Goal: Information Seeking & Learning: Learn about a topic

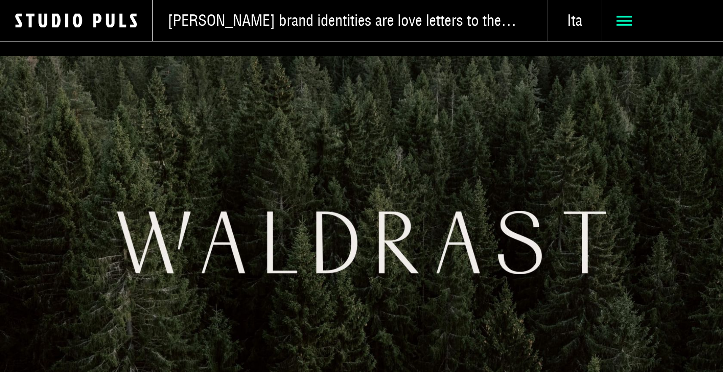
scroll to position [3136, 0]
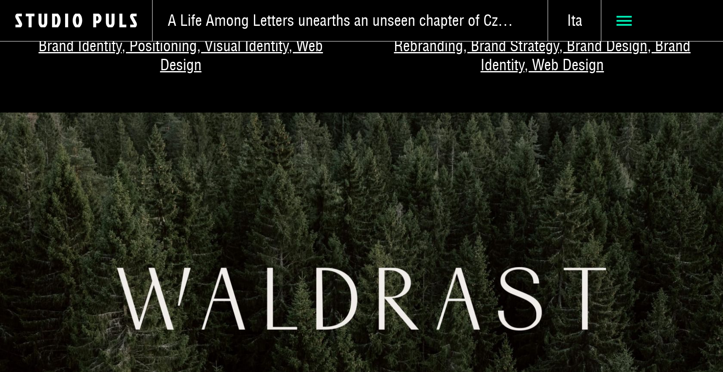
click at [621, 22] on icon at bounding box center [624, 20] width 15 height 15
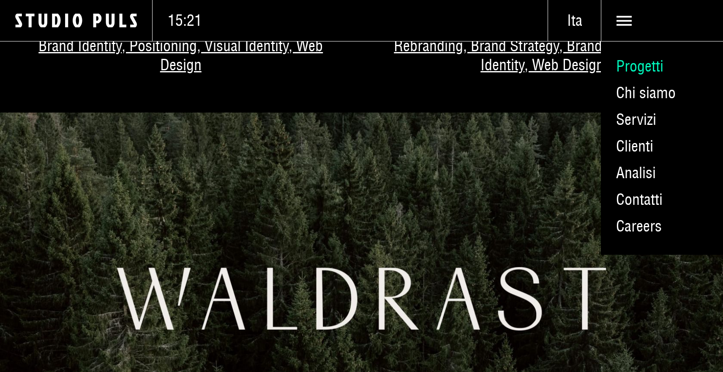
click at [627, 68] on link "Progetti" at bounding box center [662, 66] width 122 height 27
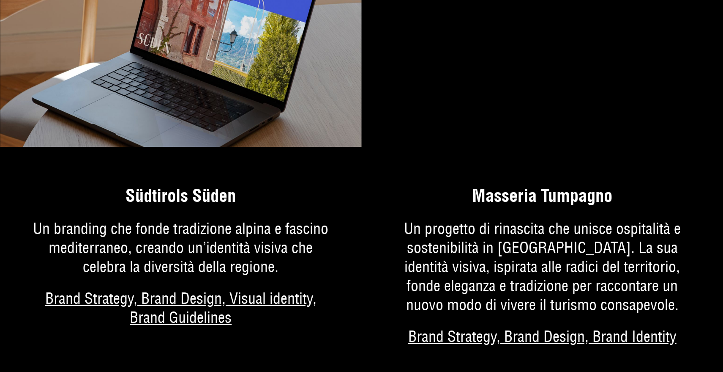
scroll to position [1885, 0]
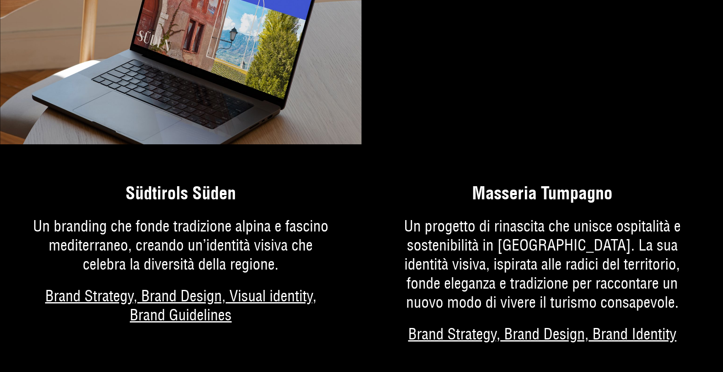
click at [549, 30] on video "Your browser does not support HTML5 video." at bounding box center [543, 31] width 362 height 226
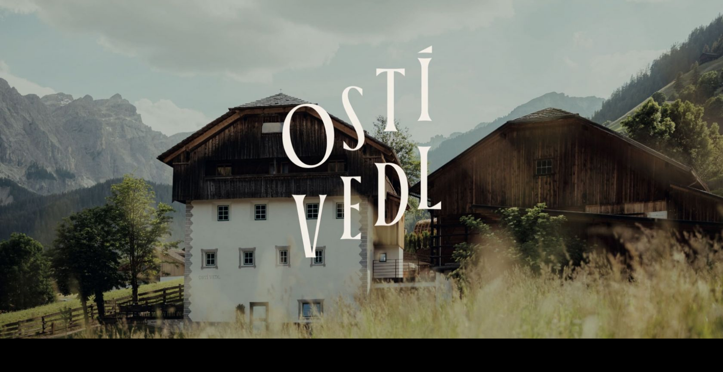
scroll to position [2310, 0]
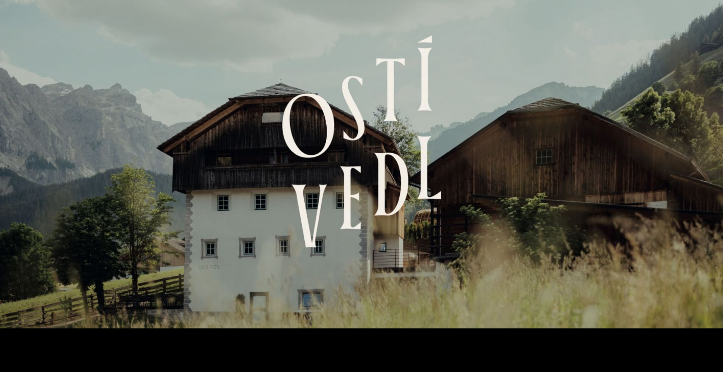
click at [350, 211] on img at bounding box center [361, 142] width 723 height 372
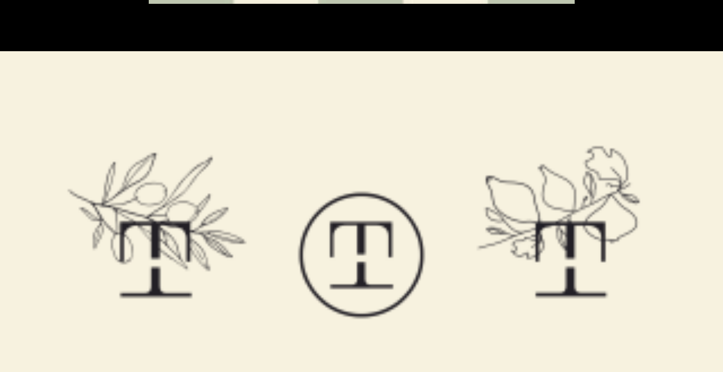
scroll to position [2504, 0]
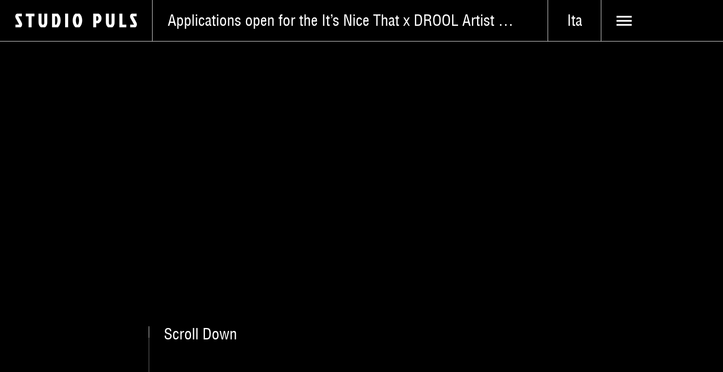
click at [363, 211] on video "Your browser does not support the video tag." at bounding box center [361, 206] width 723 height 331
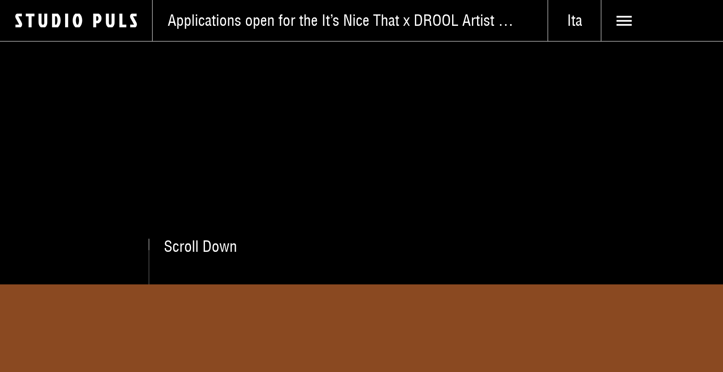
scroll to position [95, 0]
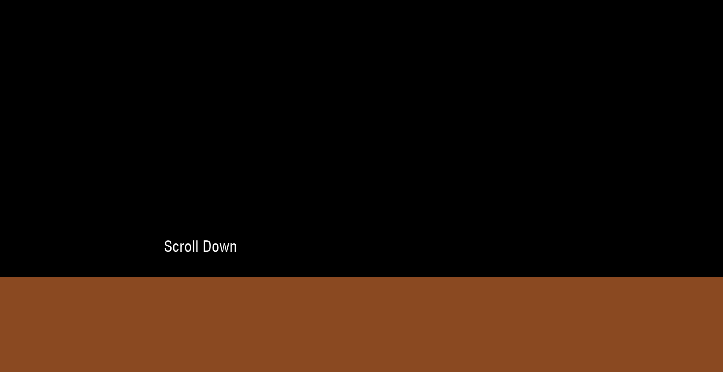
click at [209, 239] on span "Scroll Down" at bounding box center [200, 245] width 73 height 15
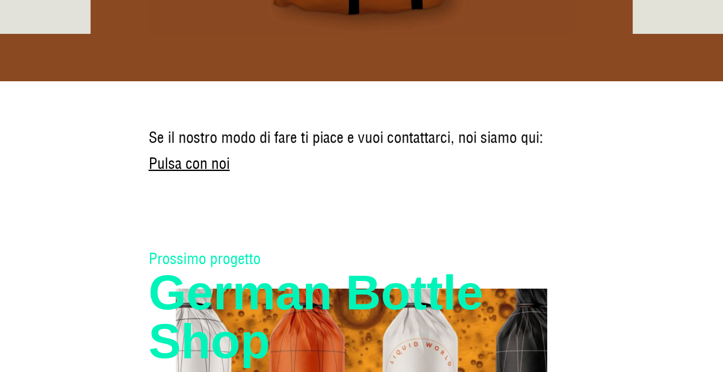
scroll to position [5928, 0]
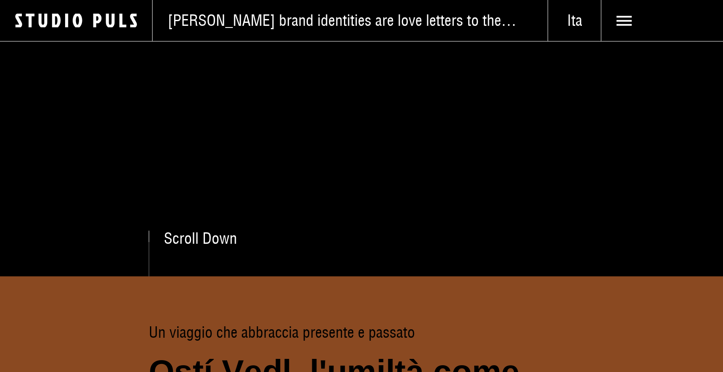
scroll to position [95, 0]
